Goal: Information Seeking & Learning: Check status

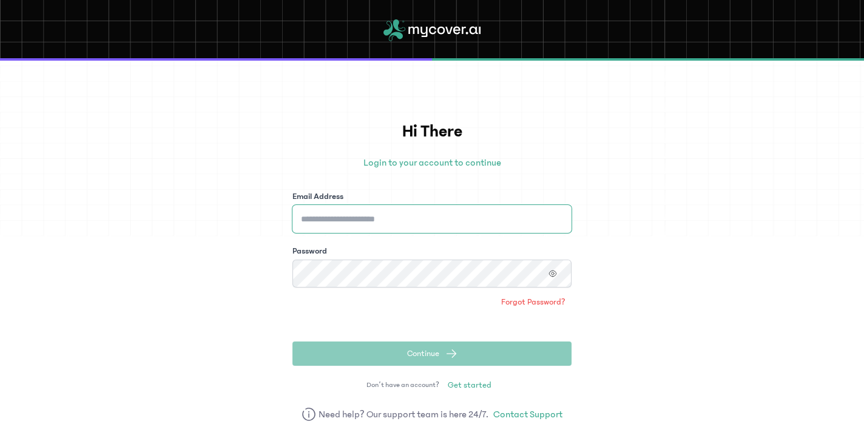
type input "**********"
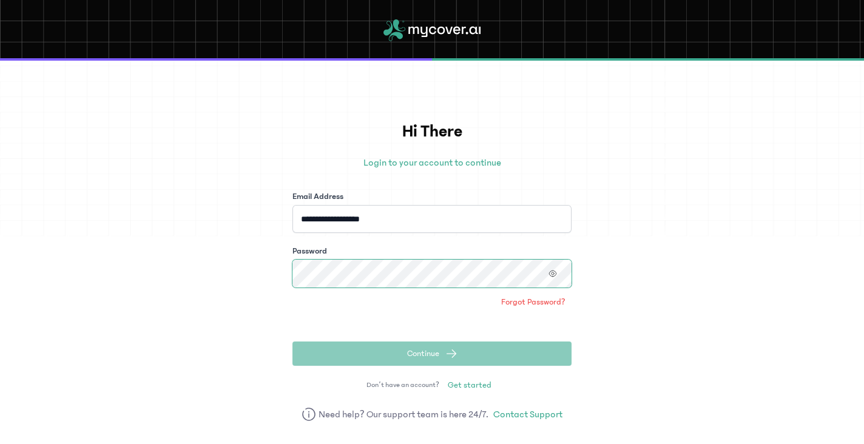
click at [431, 354] on button "Continue" at bounding box center [431, 354] width 279 height 24
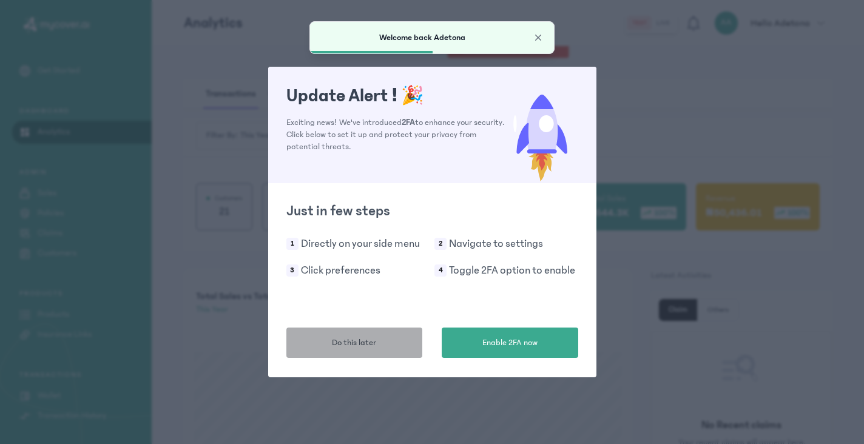
click at [371, 337] on span "Do this later" at bounding box center [354, 343] width 44 height 13
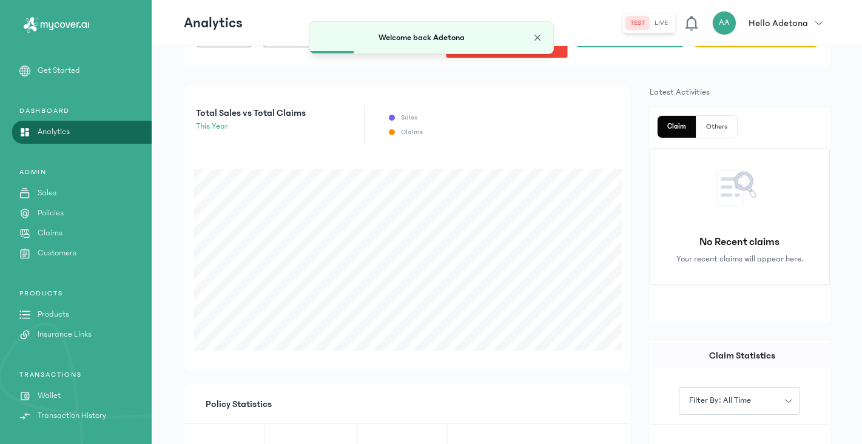
scroll to position [207, 0]
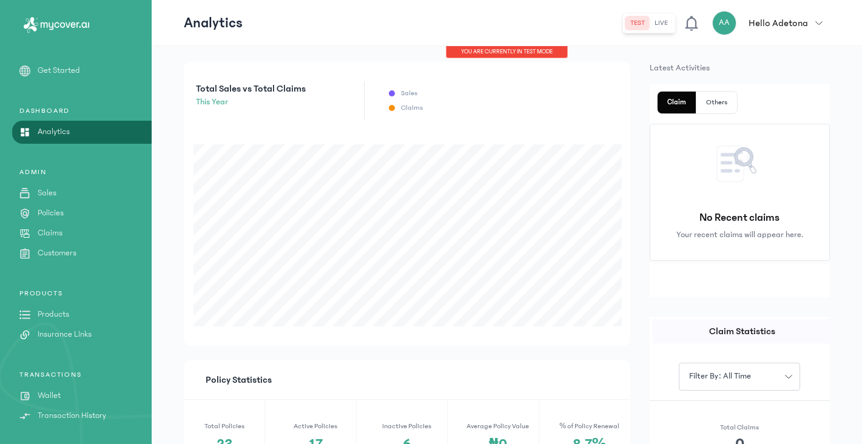
click at [47, 215] on p "Policies" at bounding box center [51, 213] width 26 height 13
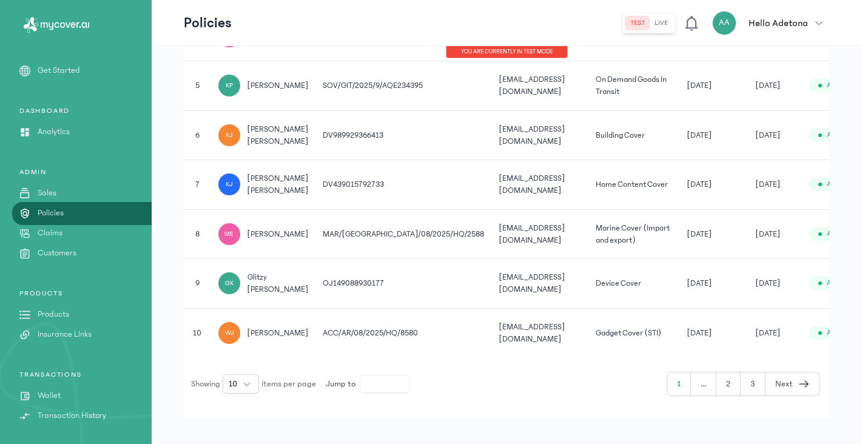
scroll to position [486, 0]
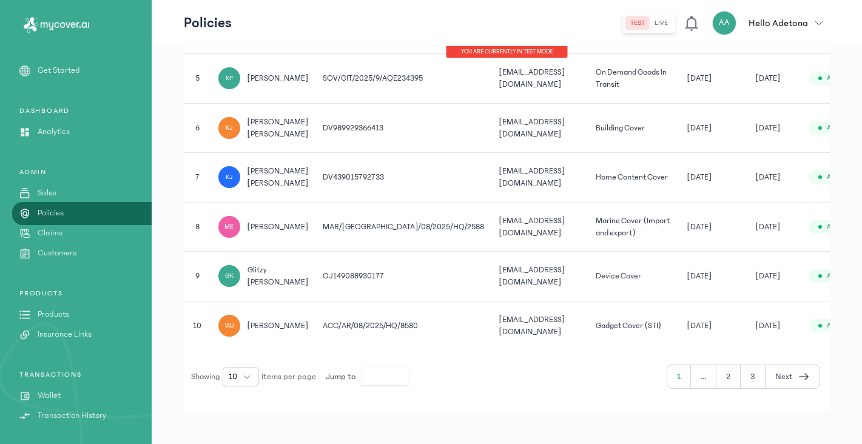
click at [281, 321] on span "[PERSON_NAME]" at bounding box center [277, 326] width 61 height 12
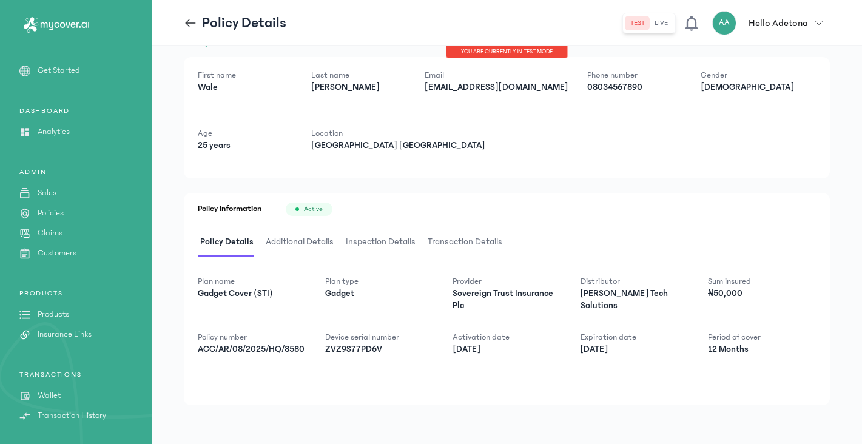
scroll to position [30, 0]
click at [454, 243] on span "Transaction Details" at bounding box center [464, 242] width 79 height 29
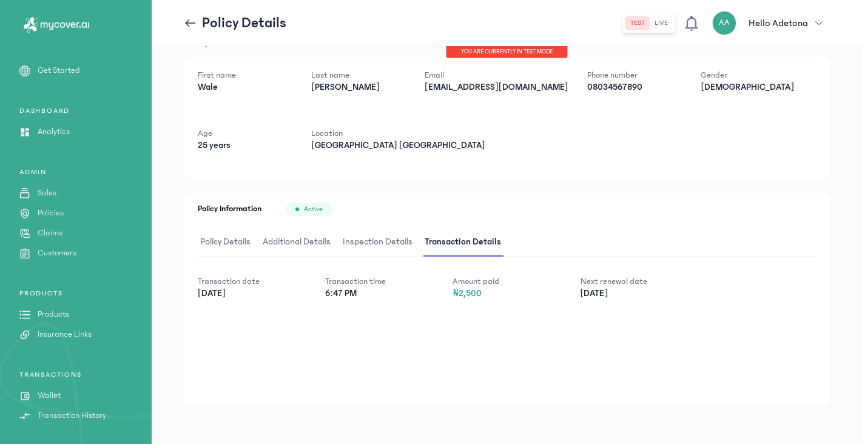
click at [391, 241] on span "Inspection Details" at bounding box center [377, 242] width 75 height 29
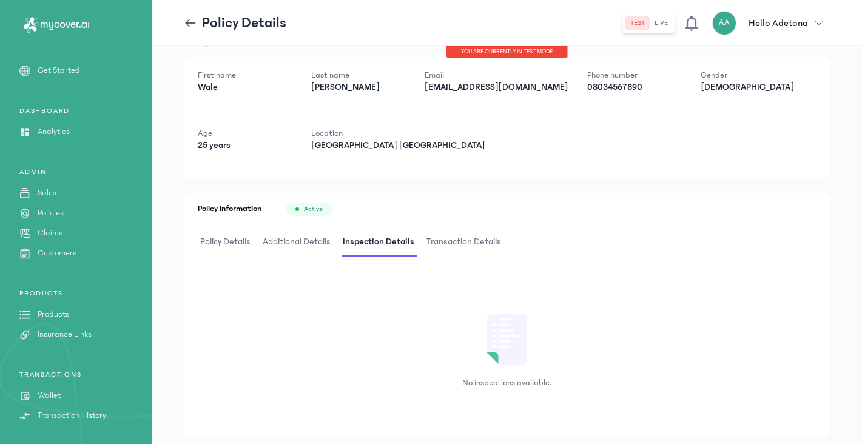
click at [309, 246] on span "Additional Details" at bounding box center [296, 242] width 73 height 29
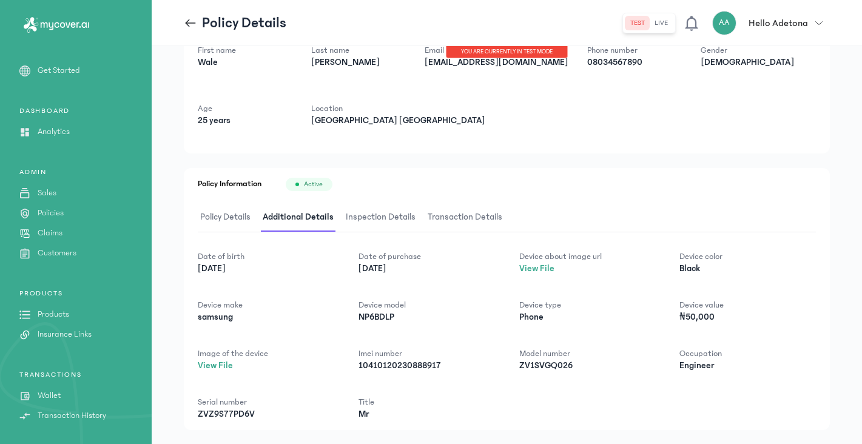
scroll to position [67, 0]
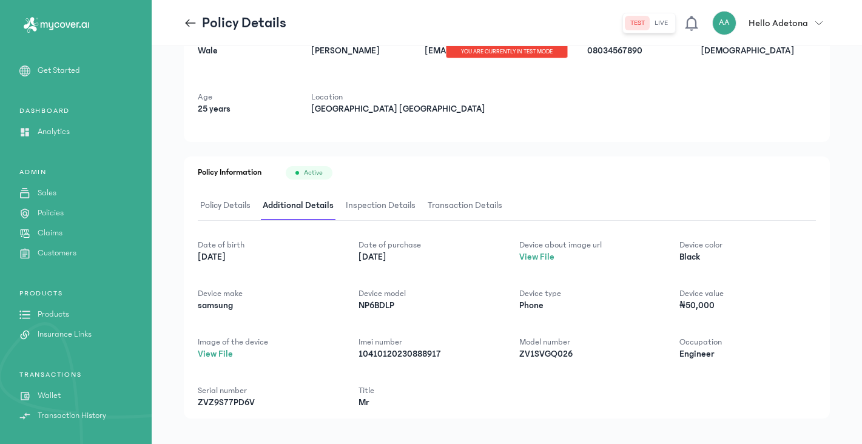
click at [223, 211] on span "Policy Details" at bounding box center [225, 206] width 55 height 29
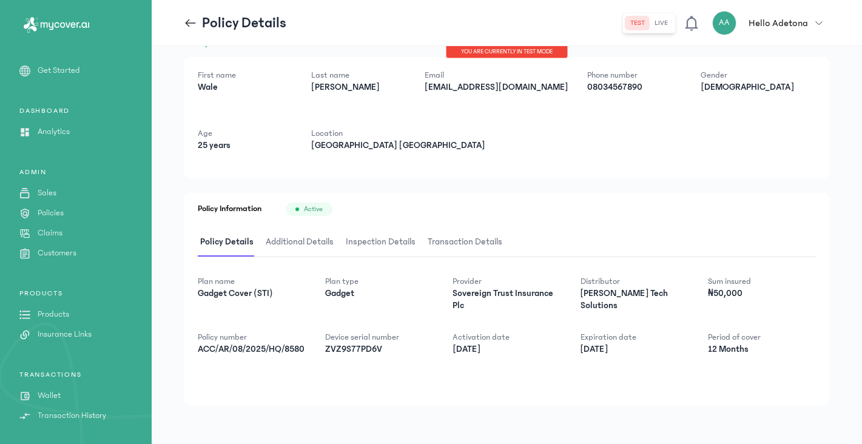
scroll to position [30, 0]
click at [233, 351] on p "ACC/AR/08/2025/HQ/8580" at bounding box center [252, 349] width 108 height 12
click at [236, 351] on p "ACC/AR/08/2025/HQ/8580" at bounding box center [252, 349] width 108 height 12
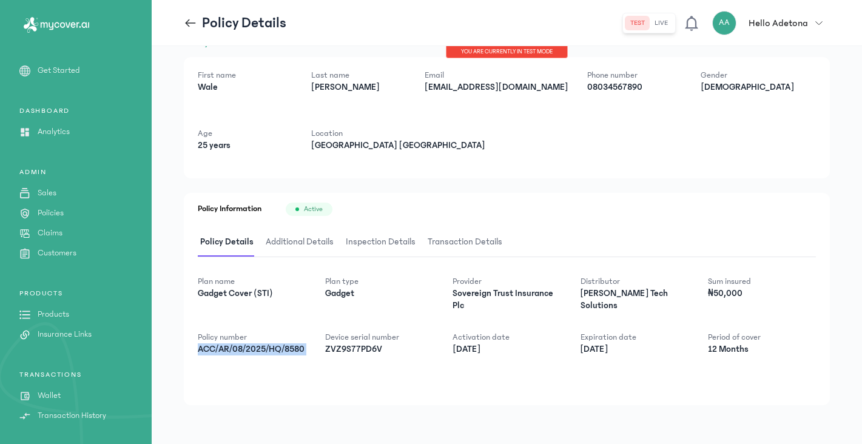
click at [236, 351] on p "ACC/AR/08/2025/HQ/8580" at bounding box center [252, 349] width 108 height 12
click at [311, 244] on span "Additional Details" at bounding box center [299, 242] width 73 height 29
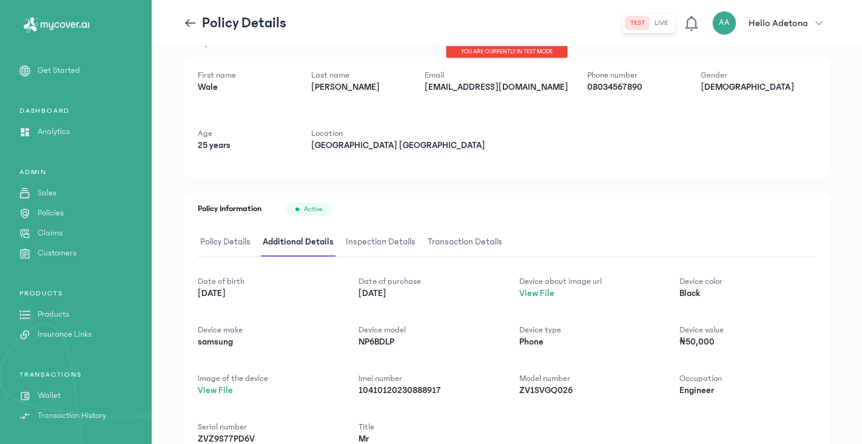
click at [226, 240] on span "Policy Details" at bounding box center [225, 242] width 55 height 29
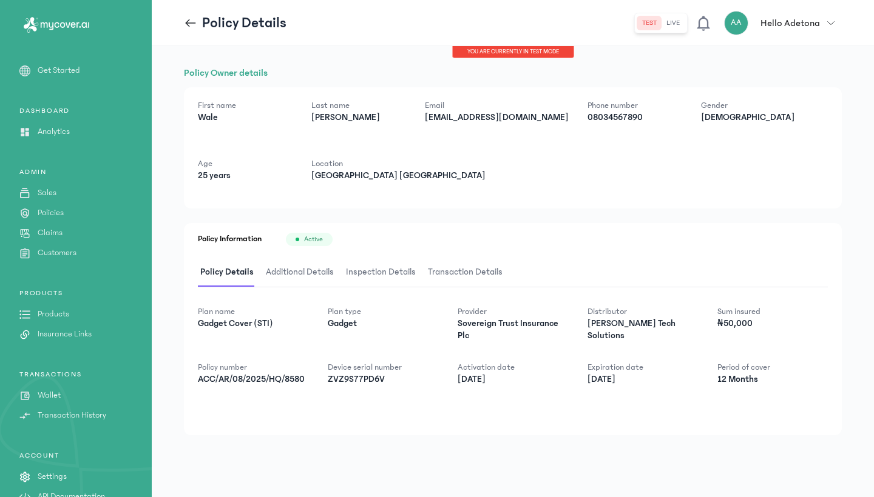
click at [275, 276] on span "Additional Details" at bounding box center [299, 272] width 73 height 29
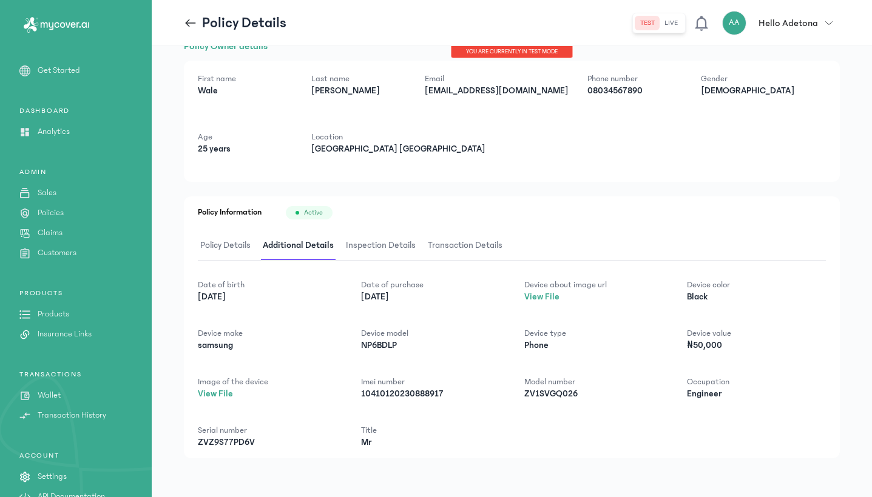
scroll to position [26, 0]
click at [377, 229] on div "Policy Information Active Policy Details Additional Details Inspection Details …" at bounding box center [512, 328] width 656 height 262
click at [370, 243] on span "Inspection Details" at bounding box center [380, 246] width 75 height 29
